Goal: Information Seeking & Learning: Check status

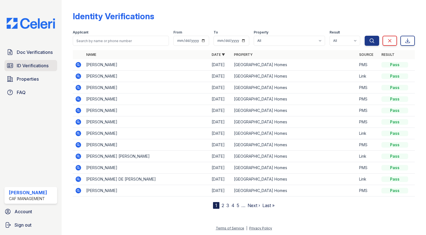
click at [37, 64] on span "ID Verifications" at bounding box center [33, 65] width 32 height 7
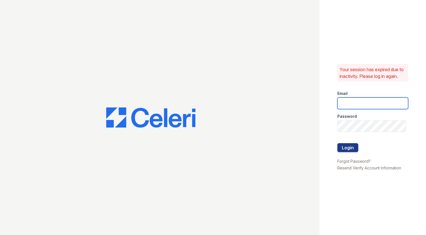
type input "capitalhills2@cafmanagement.com"
click at [349, 150] on button "Login" at bounding box center [348, 147] width 21 height 9
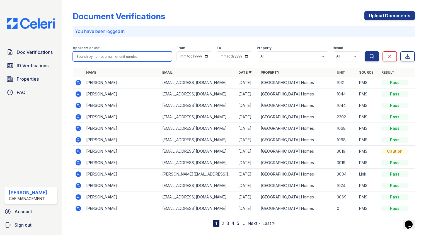
click at [142, 55] on input "search" at bounding box center [122, 56] width 99 height 10
type input "sarah"
click at [365, 51] on button "Search" at bounding box center [372, 56] width 15 height 10
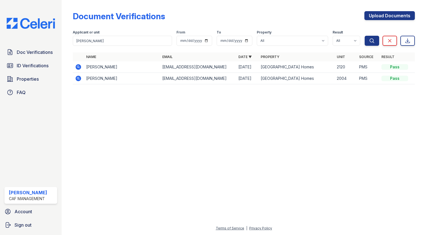
click at [78, 66] on icon at bounding box center [77, 66] width 1 height 1
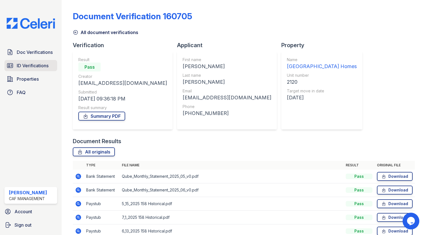
click at [33, 63] on span "ID Verifications" at bounding box center [33, 65] width 32 height 7
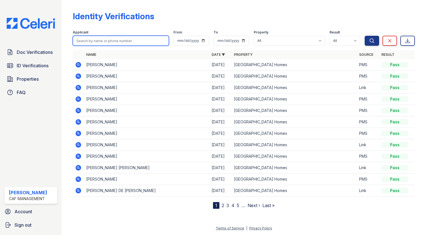
click at [99, 44] on input "search" at bounding box center [121, 41] width 96 height 10
type input "sara"
click at [365, 36] on button "Search" at bounding box center [372, 41] width 15 height 10
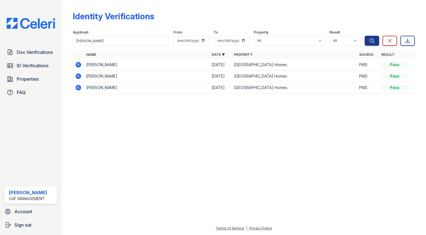
click at [76, 65] on icon at bounding box center [79, 65] width 6 height 6
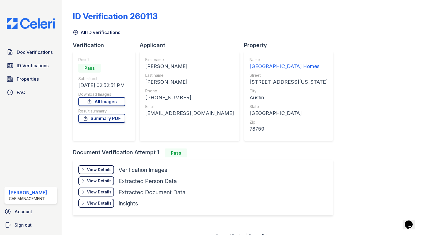
click at [88, 34] on link "All ID verifications" at bounding box center [97, 32] width 48 height 7
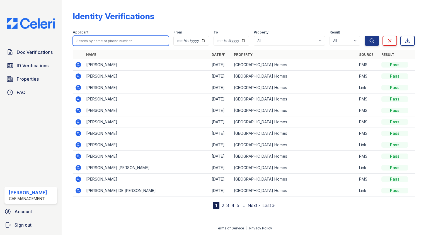
click at [134, 39] on input "search" at bounding box center [121, 41] width 96 height 10
type input "zoe"
click at [365, 36] on button "Search" at bounding box center [372, 41] width 15 height 10
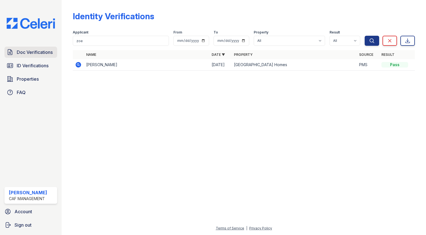
click at [44, 52] on span "Doc Verifications" at bounding box center [35, 52] width 36 height 7
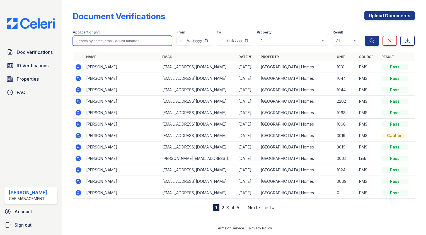
click at [98, 41] on input "search" at bounding box center [122, 41] width 99 height 10
type input "zoe"
click at [365, 36] on button "Search" at bounding box center [372, 41] width 15 height 10
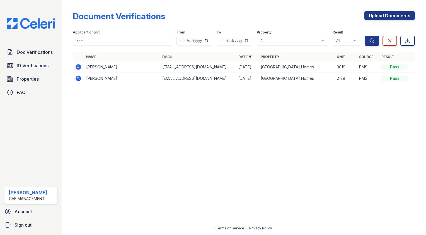
click at [78, 78] on icon at bounding box center [77, 77] width 1 height 1
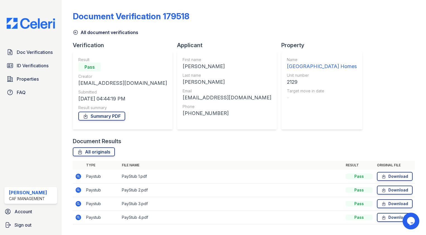
click at [73, 31] on icon at bounding box center [76, 33] width 6 height 6
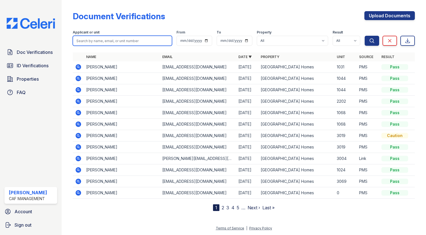
click at [114, 41] on input "search" at bounding box center [122, 41] width 99 height 10
type input "[PERSON_NAME]"
click at [365, 36] on button "Search" at bounding box center [372, 41] width 15 height 10
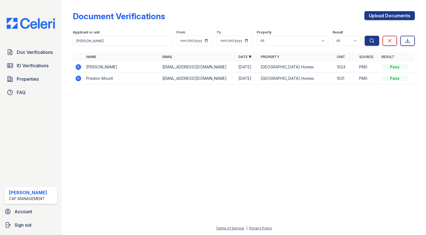
click at [79, 66] on icon at bounding box center [78, 67] width 7 height 7
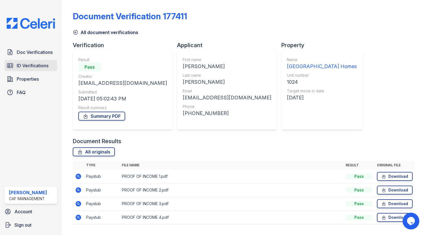
click at [48, 63] on span "ID Verifications" at bounding box center [33, 65] width 32 height 7
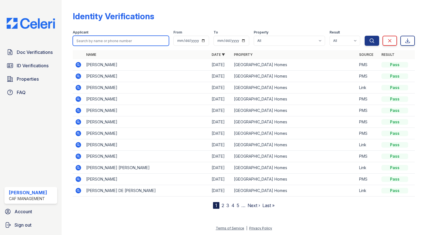
click at [107, 37] on input "search" at bounding box center [121, 41] width 96 height 10
type input "preston"
click at [365, 36] on button "Search" at bounding box center [372, 41] width 15 height 10
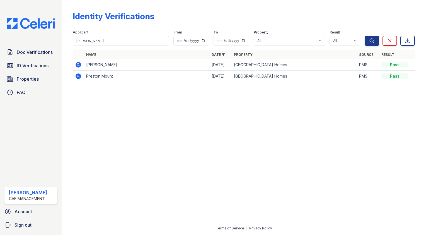
click at [80, 64] on icon at bounding box center [79, 65] width 6 height 6
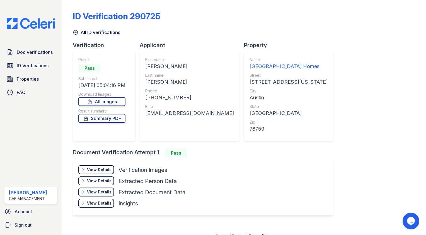
click at [77, 33] on icon at bounding box center [76, 33] width 6 height 6
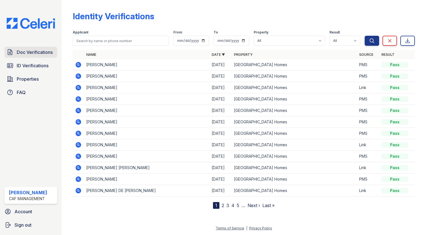
click at [29, 52] on span "Doc Verifications" at bounding box center [35, 52] width 36 height 7
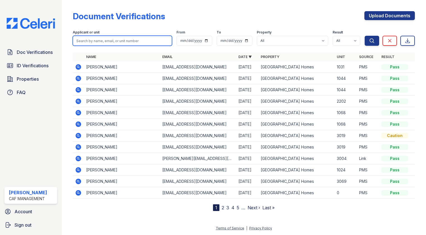
click at [110, 44] on input "search" at bounding box center [122, 41] width 99 height 10
type input "[PERSON_NAME]"
click at [365, 36] on button "Search" at bounding box center [372, 41] width 15 height 10
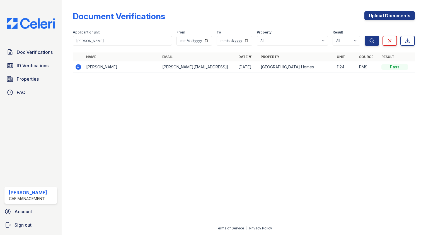
click at [81, 66] on icon at bounding box center [79, 67] width 6 height 6
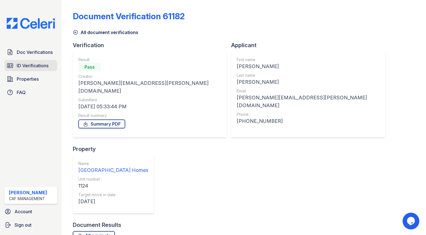
click at [42, 66] on span "ID Verifications" at bounding box center [33, 65] width 32 height 7
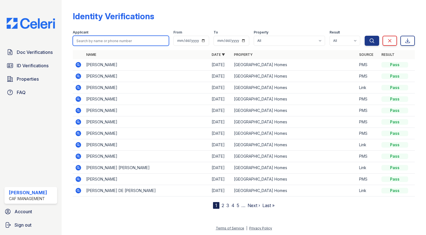
click at [117, 41] on input "search" at bounding box center [121, 41] width 96 height 10
type input "[PERSON_NAME]"
click at [365, 36] on button "Search" at bounding box center [372, 41] width 15 height 10
